Goal: Task Accomplishment & Management: Manage account settings

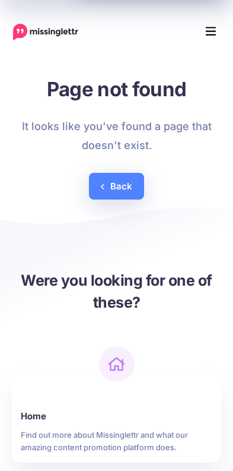
click at [215, 35] on icon "Menu" at bounding box center [211, 31] width 11 height 9
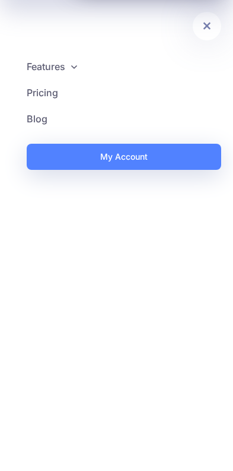
click at [62, 158] on link "My Account" at bounding box center [124, 157] width 195 height 26
click at [213, 33] on link at bounding box center [207, 26] width 28 height 28
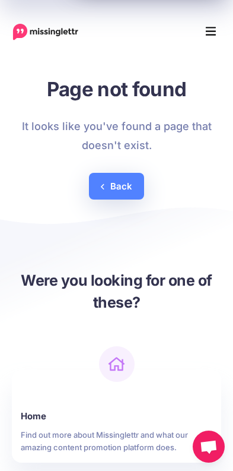
click at [208, 37] on icon "Menu" at bounding box center [211, 32] width 11 height 18
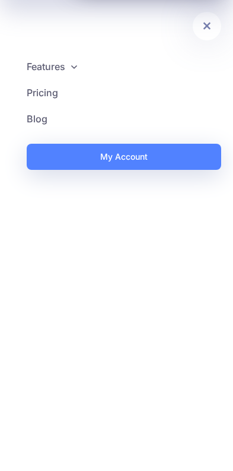
click at [56, 157] on link "My Account" at bounding box center [124, 157] width 195 height 26
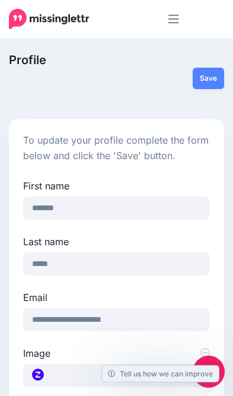
scroll to position [7, 0]
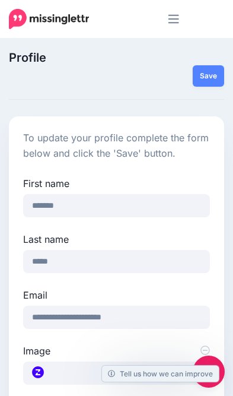
click at [176, 23] on icon "Menu" at bounding box center [174, 19] width 11 height 9
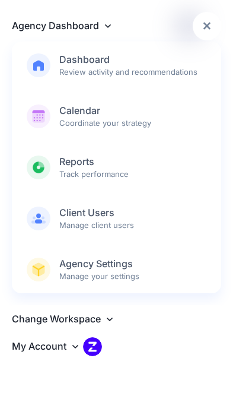
click at [68, 344] on link "My Account" at bounding box center [117, 346] width 210 height 29
click at [68, 69] on span "Dashboard Review activity and recommendations" at bounding box center [132, 65] width 147 height 24
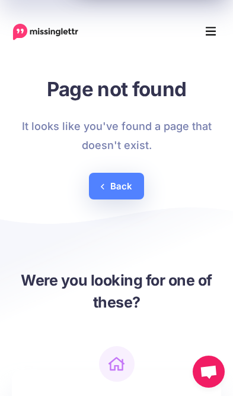
click at [206, 26] on icon "Menu" at bounding box center [211, 32] width 11 height 18
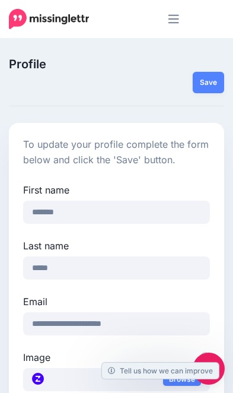
click at [211, 83] on button "Save" at bounding box center [208, 82] width 31 height 21
click at [162, 18] on button "Menu" at bounding box center [165, 19] width 30 height 18
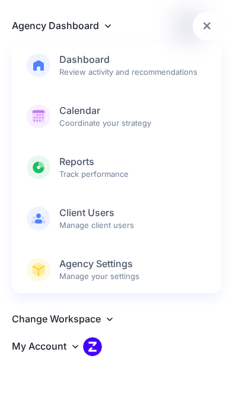
click at [204, 23] on icon at bounding box center [208, 26] width 8 height 12
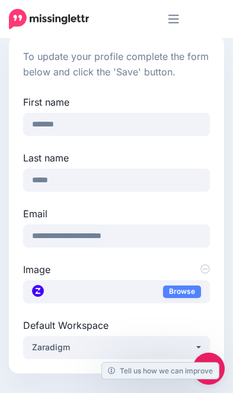
scroll to position [90, 0]
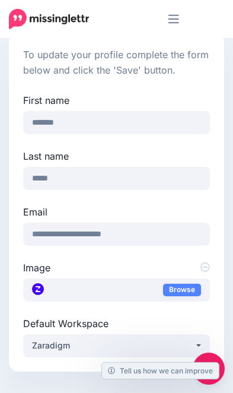
click at [195, 351] on button "Zaradigm" at bounding box center [116, 345] width 187 height 23
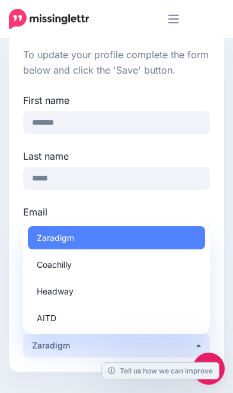
click at [33, 213] on label "Email" at bounding box center [116, 212] width 187 height 14
click at [33, 223] on input "**********" at bounding box center [116, 234] width 187 height 23
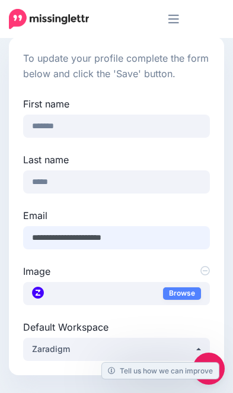
scroll to position [0, 0]
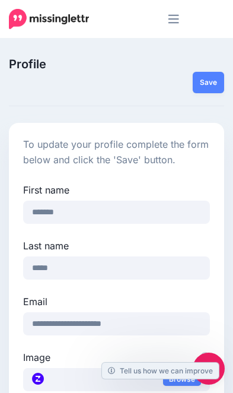
click at [49, 87] on div "Save" at bounding box center [116, 81] width 233 height 21
click at [37, 16] on img at bounding box center [49, 19] width 80 height 20
click at [24, 22] on img at bounding box center [49, 19] width 80 height 20
click at [213, 80] on button "Save" at bounding box center [208, 82] width 31 height 21
click at [24, 18] on img at bounding box center [49, 19] width 80 height 20
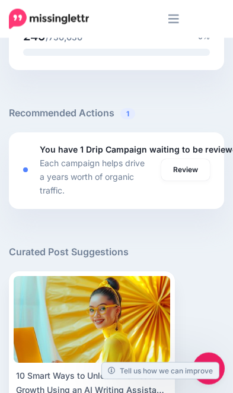
scroll to position [1261, 0]
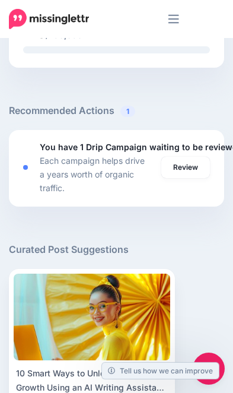
click at [197, 168] on link "Review" at bounding box center [185, 167] width 49 height 21
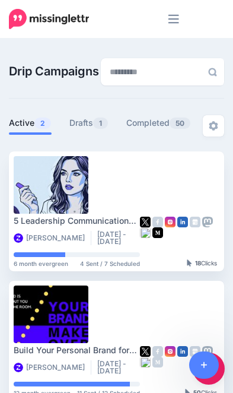
click at [81, 122] on link "Drafts 1" at bounding box center [88, 123] width 39 height 14
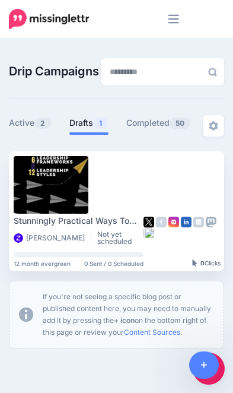
click at [177, 24] on icon "Menu" at bounding box center [174, 19] width 11 height 18
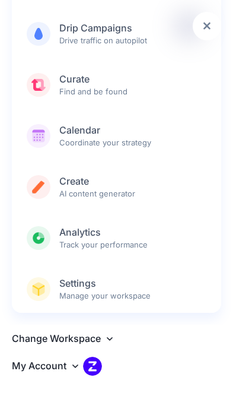
scroll to position [83, 0]
click at [140, 289] on b "Settings" at bounding box center [132, 283] width 147 height 12
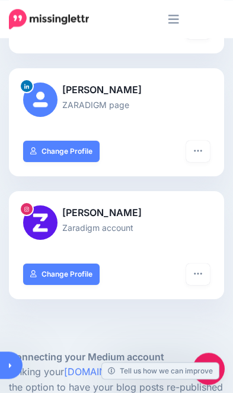
scroll to position [270, 0]
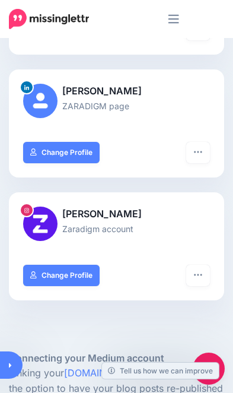
click at [201, 270] on icon "button" at bounding box center [198, 274] width 9 height 9
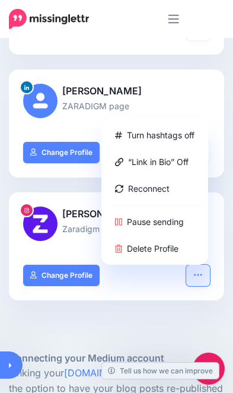
click at [166, 185] on link "Reconnect" at bounding box center [154, 188] width 97 height 23
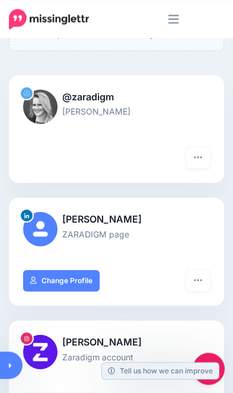
scroll to position [210, 0]
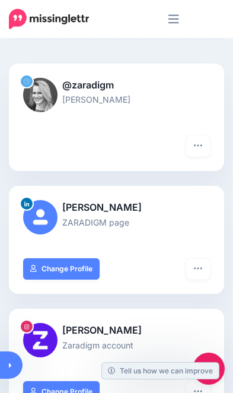
click at [205, 274] on button "button" at bounding box center [198, 268] width 24 height 21
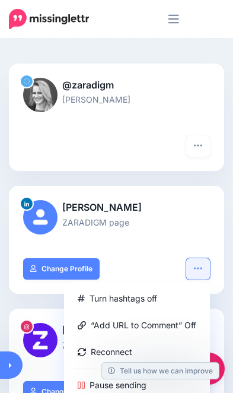
click at [118, 357] on link "Reconnect" at bounding box center [137, 351] width 137 height 23
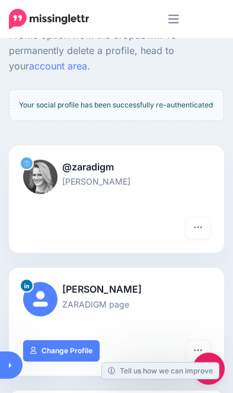
scroll to position [128, 0]
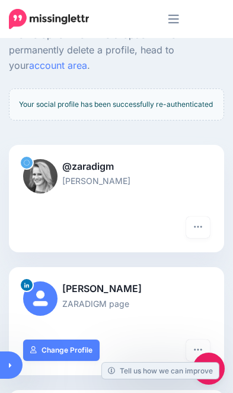
click at [203, 230] on button "button" at bounding box center [198, 227] width 24 height 21
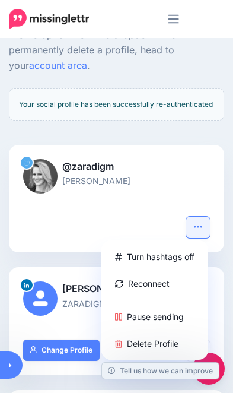
click at [156, 291] on link "Reconnect" at bounding box center [154, 283] width 97 height 23
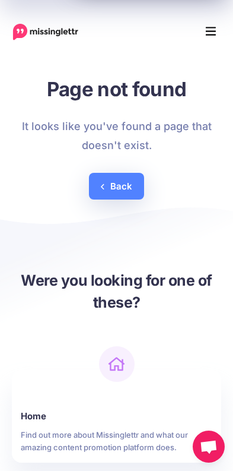
click at [207, 32] on icon "Menu" at bounding box center [211, 31] width 11 height 9
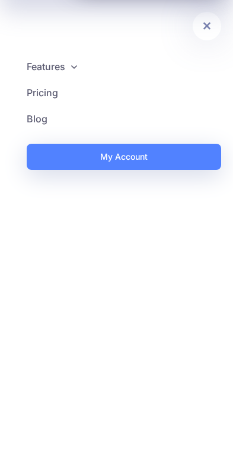
click at [204, 27] on icon at bounding box center [208, 26] width 8 height 12
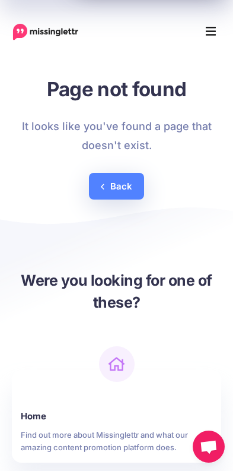
click at [218, 29] on button "Menu" at bounding box center [211, 32] width 26 height 24
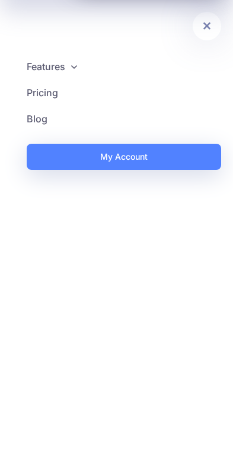
click at [86, 158] on link "My Account" at bounding box center [124, 157] width 195 height 26
click at [206, 28] on icon at bounding box center [207, 27] width 7 height 8
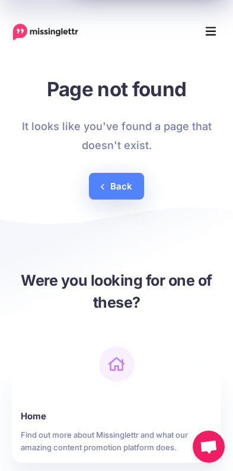
click at [214, 30] on icon "Menu" at bounding box center [211, 32] width 11 height 18
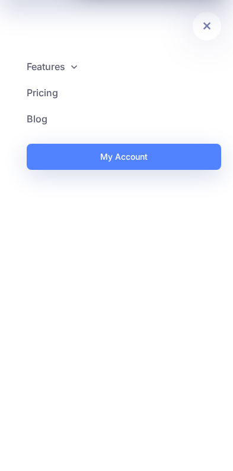
click at [204, 35] on link at bounding box center [207, 26] width 28 height 28
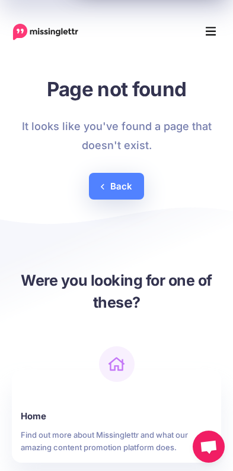
click at [27, 27] on img at bounding box center [45, 32] width 66 height 17
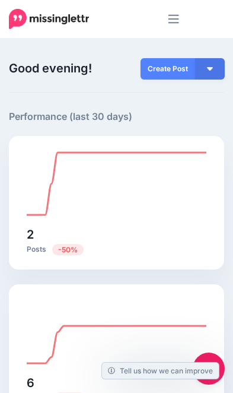
click at [169, 21] on icon "Menu" at bounding box center [174, 19] width 11 height 18
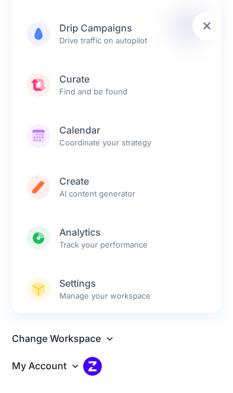
scroll to position [83, 0]
click at [73, 370] on icon at bounding box center [75, 365] width 6 height 9
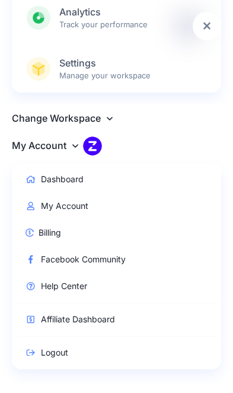
click at [83, 145] on img at bounding box center [92, 146] width 19 height 19
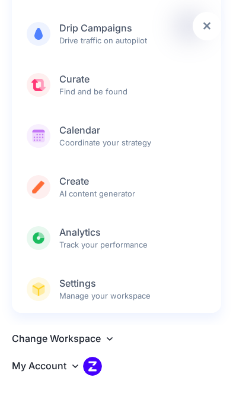
click at [109, 341] on icon at bounding box center [110, 338] width 6 height 9
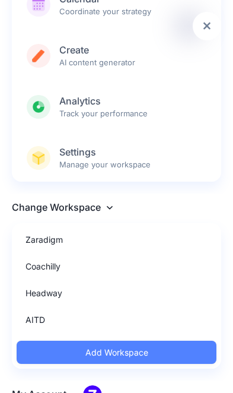
scroll to position [214, 0]
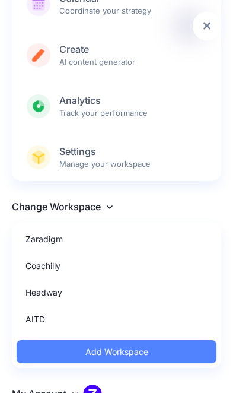
click at [30, 269] on link "Coachilly" at bounding box center [117, 265] width 200 height 23
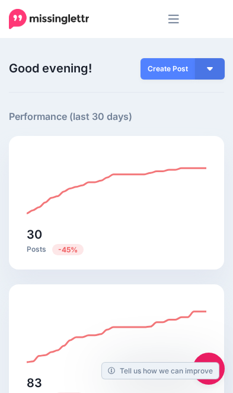
click at [213, 77] on button "button" at bounding box center [210, 68] width 30 height 21
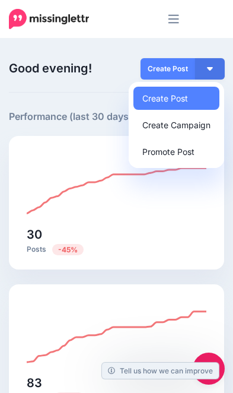
click at [178, 17] on icon "Menu" at bounding box center [174, 19] width 11 height 18
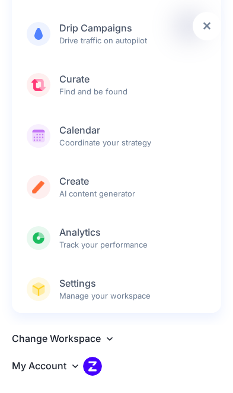
scroll to position [83, 0]
click at [147, 296] on span "Settings Manage your workspace" at bounding box center [132, 289] width 147 height 24
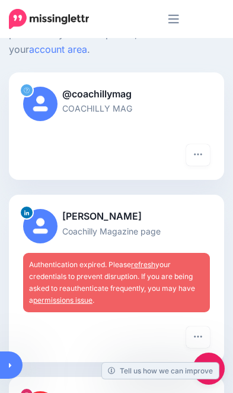
scroll to position [145, 0]
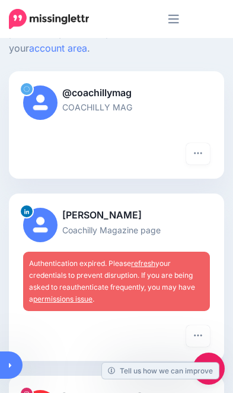
click at [145, 259] on link "refresh" at bounding box center [143, 263] width 24 height 9
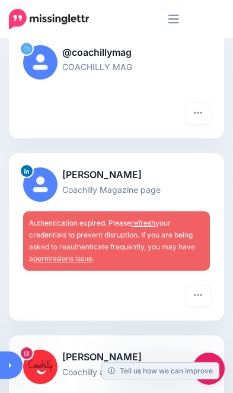
scroll to position [186, 0]
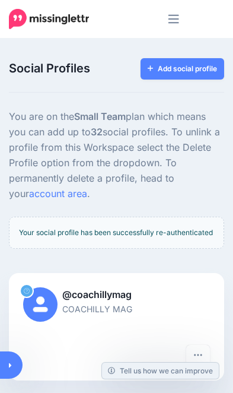
click at [160, 217] on div "Your social profile has been successfully re-authenticated" at bounding box center [116, 233] width 215 height 32
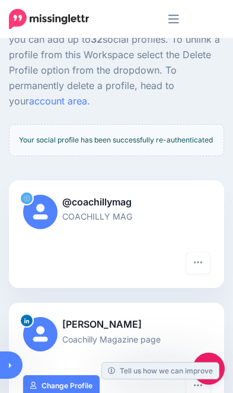
scroll to position [92, 0]
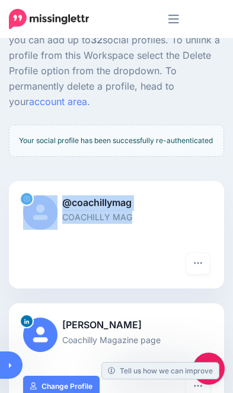
click at [195, 253] on div "@coachillymag COACHILLY MAG" at bounding box center [116, 217] width 215 height 72
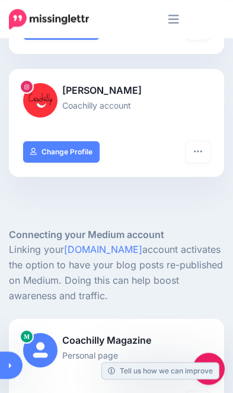
scroll to position [0, 0]
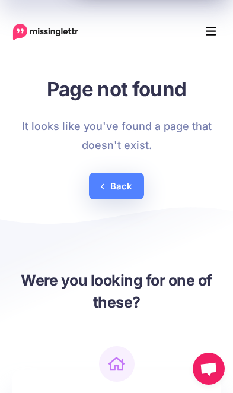
click at [210, 39] on icon "Menu" at bounding box center [211, 32] width 11 height 18
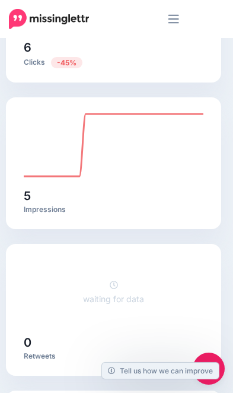
scroll to position [324, 3]
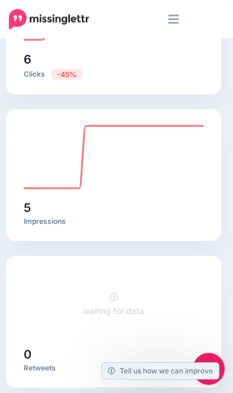
click at [175, 21] on icon "Menu" at bounding box center [174, 19] width 11 height 18
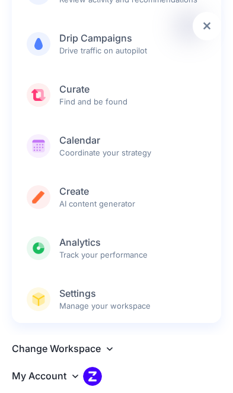
scroll to position [72, 0]
click at [110, 348] on icon at bounding box center [110, 348] width 6 height 9
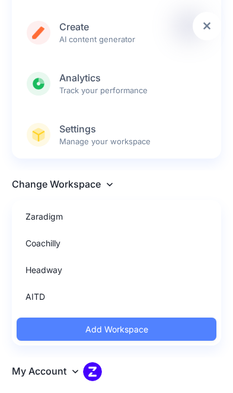
scroll to position [236, 0]
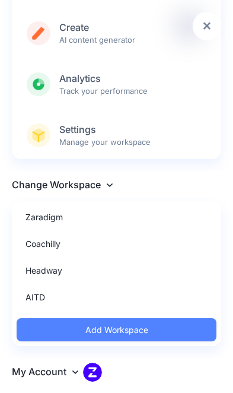
click at [64, 270] on link "Headway" at bounding box center [117, 270] width 200 height 23
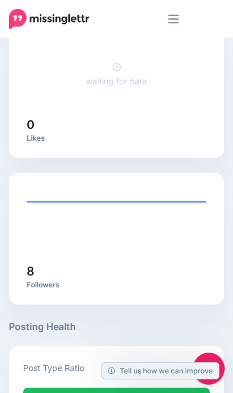
scroll to position [698, 0]
